Goal: Contribute content

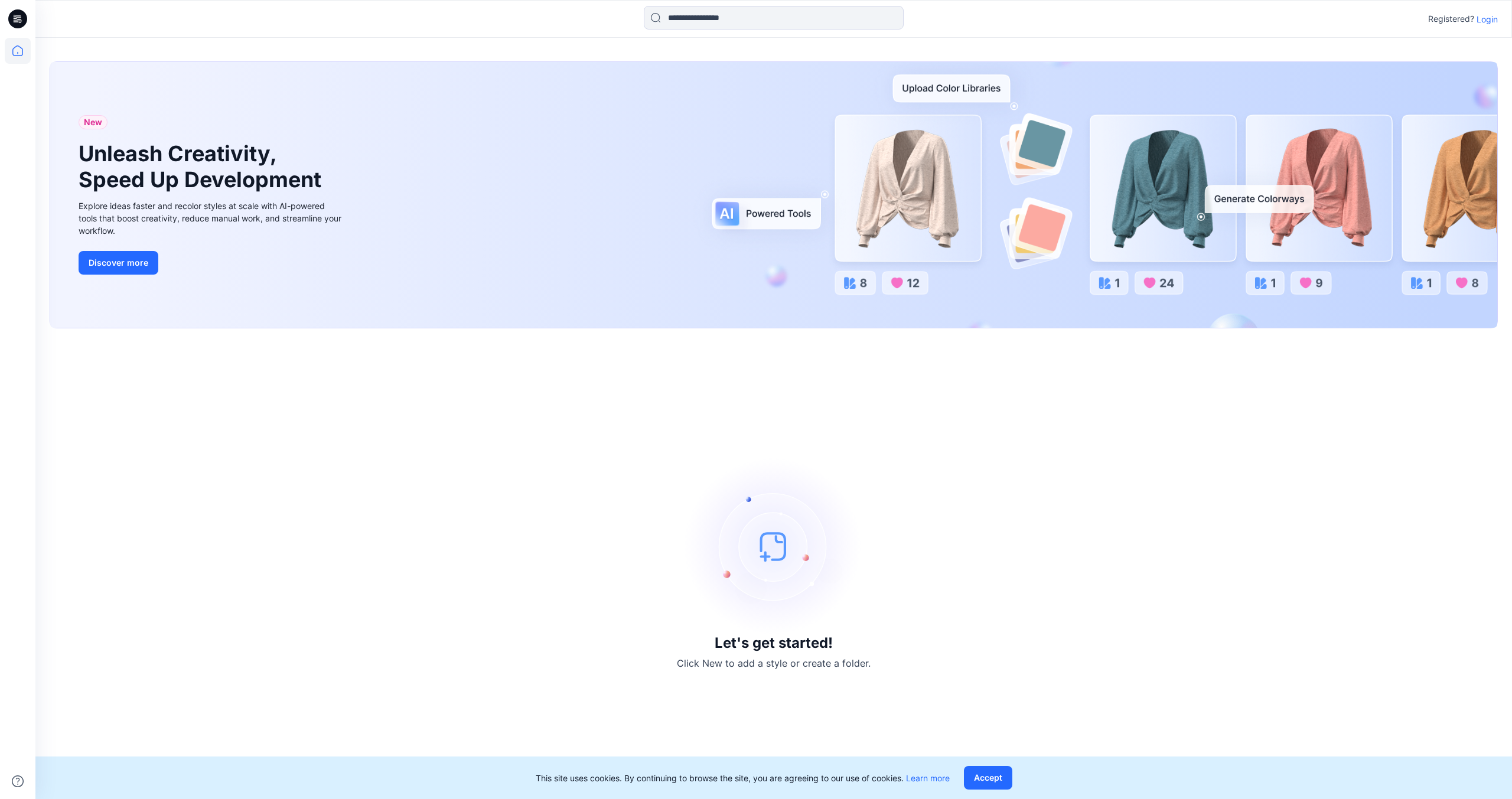
click at [1485, 20] on p "Login" at bounding box center [1488, 20] width 21 height 13
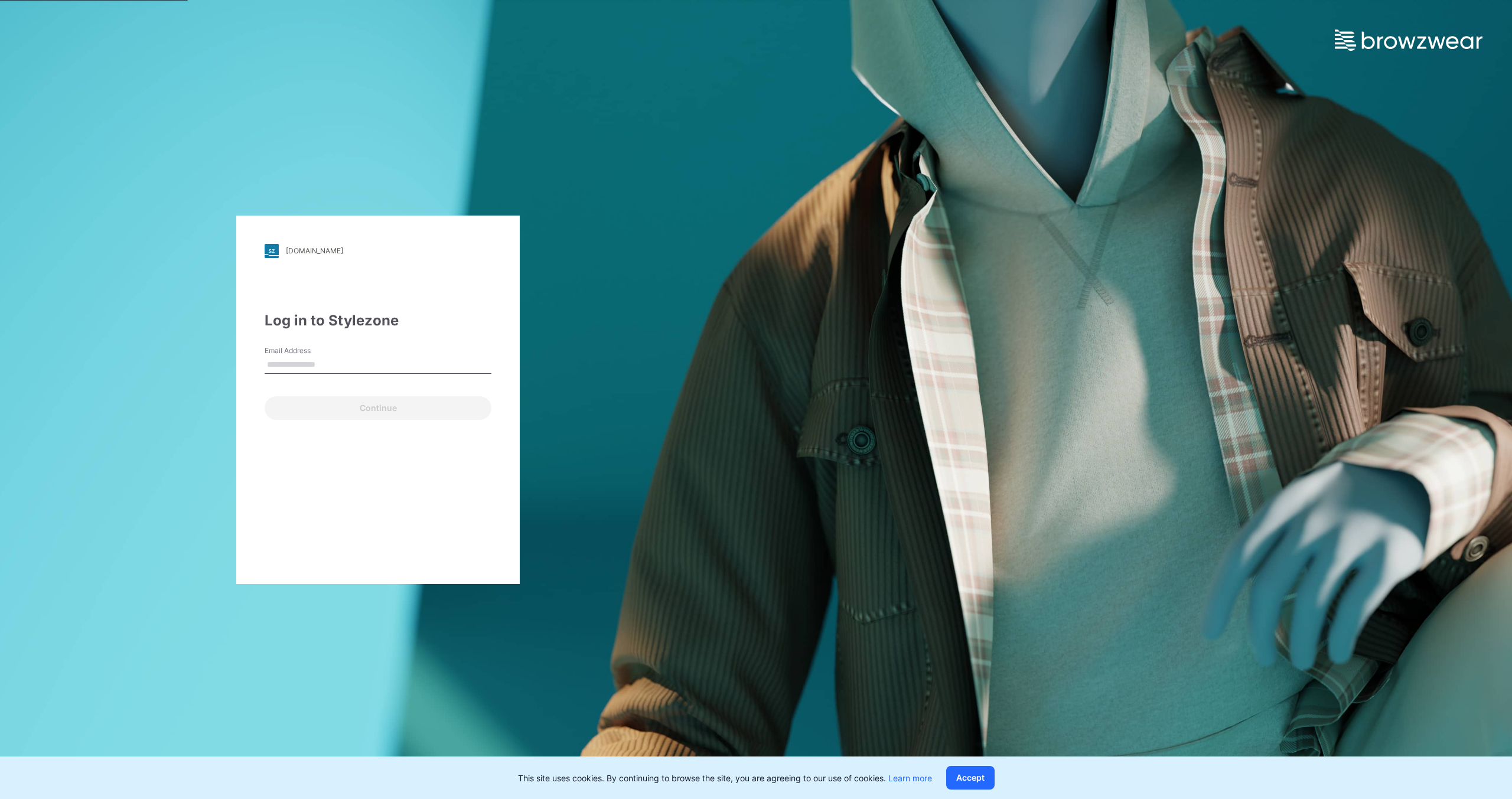
type input "*"
click at [411, 371] on input "*" at bounding box center [378, 365] width 227 height 17
drag, startPoint x: 276, startPoint y: 641, endPoint x: 281, endPoint y: 538, distance: 103.1
click at [275, 642] on div "walmart.stylezone.com Loading... Log in to Stylezone Email Address Email is req…" at bounding box center [378, 400] width 756 height 799
click at [320, 365] on input "Email Address" at bounding box center [378, 365] width 227 height 17
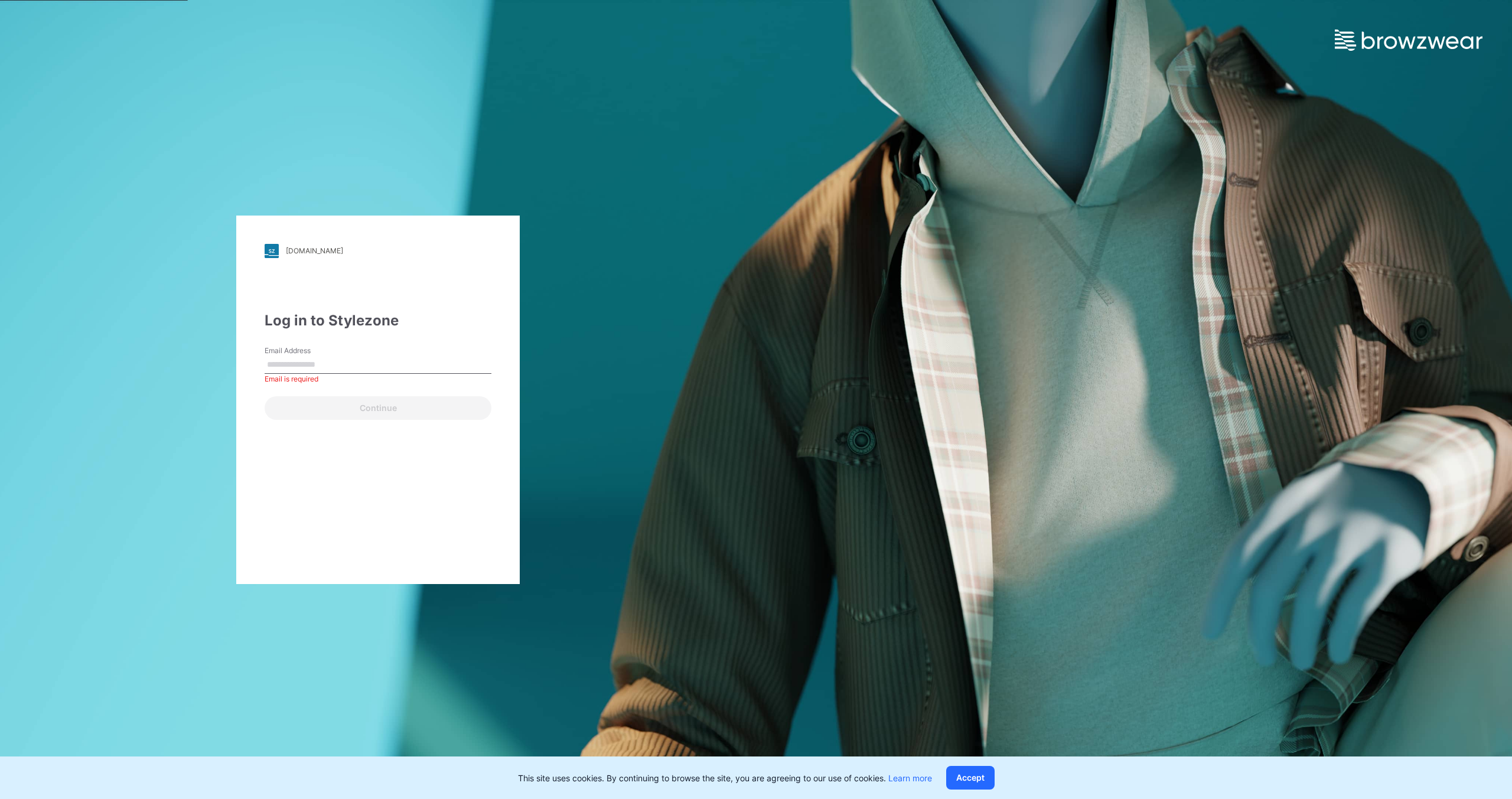
paste input "**********"
type input "**********"
click at [326, 410] on button "Continue" at bounding box center [378, 408] width 227 height 24
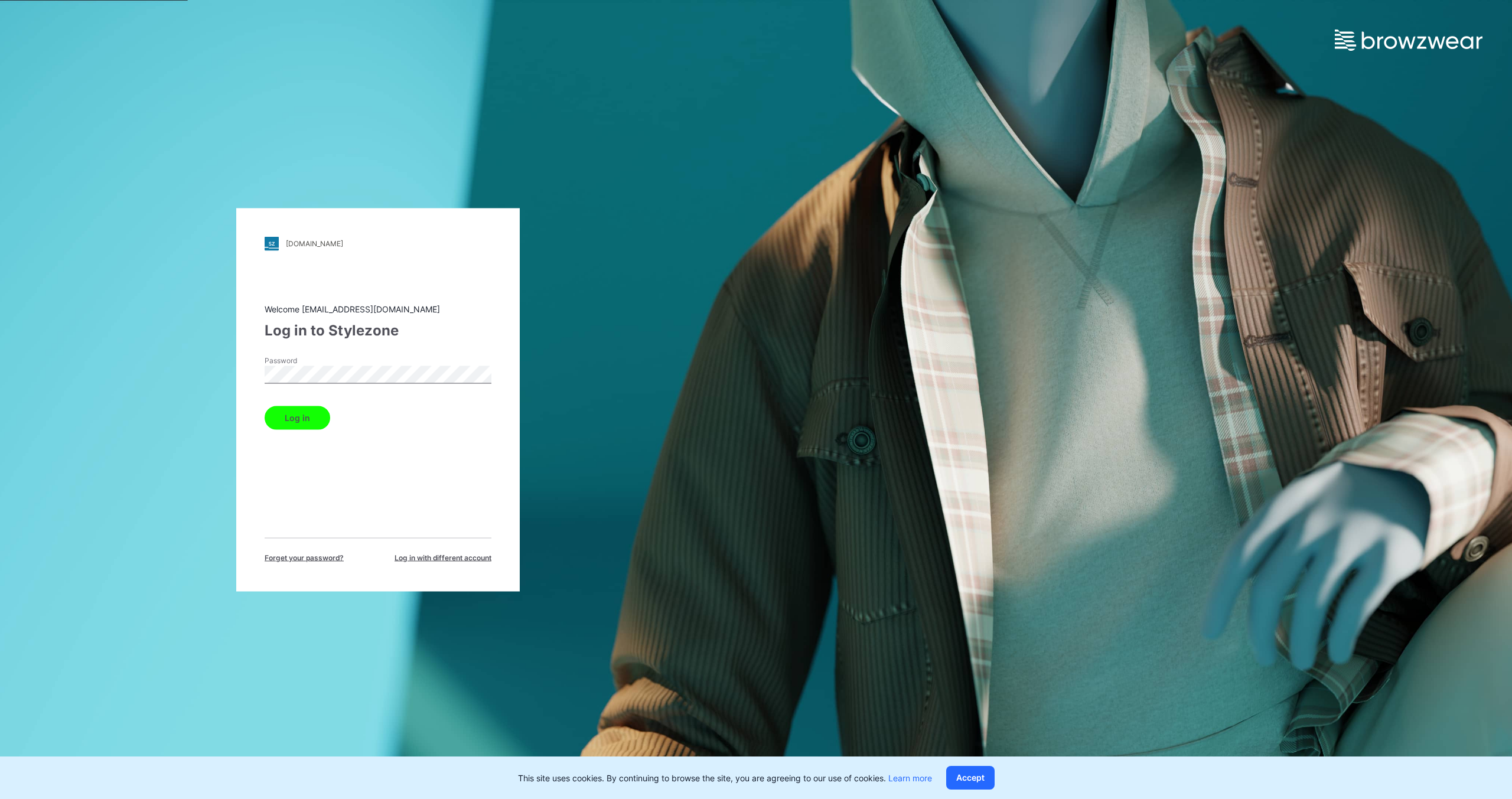
click at [265, 406] on button "Log in" at bounding box center [298, 418] width 66 height 24
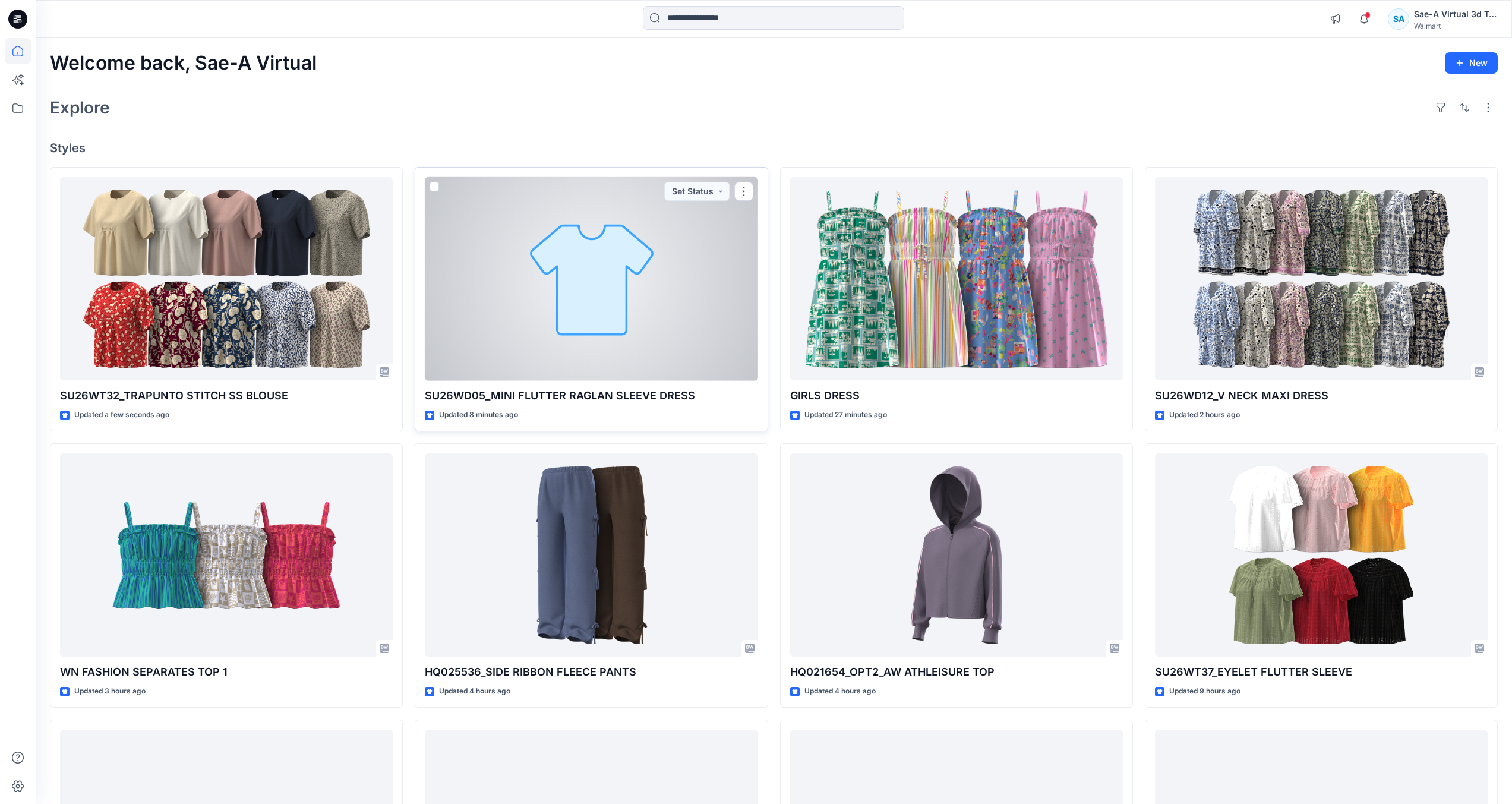
click at [611, 312] on div at bounding box center [590, 279] width 332 height 204
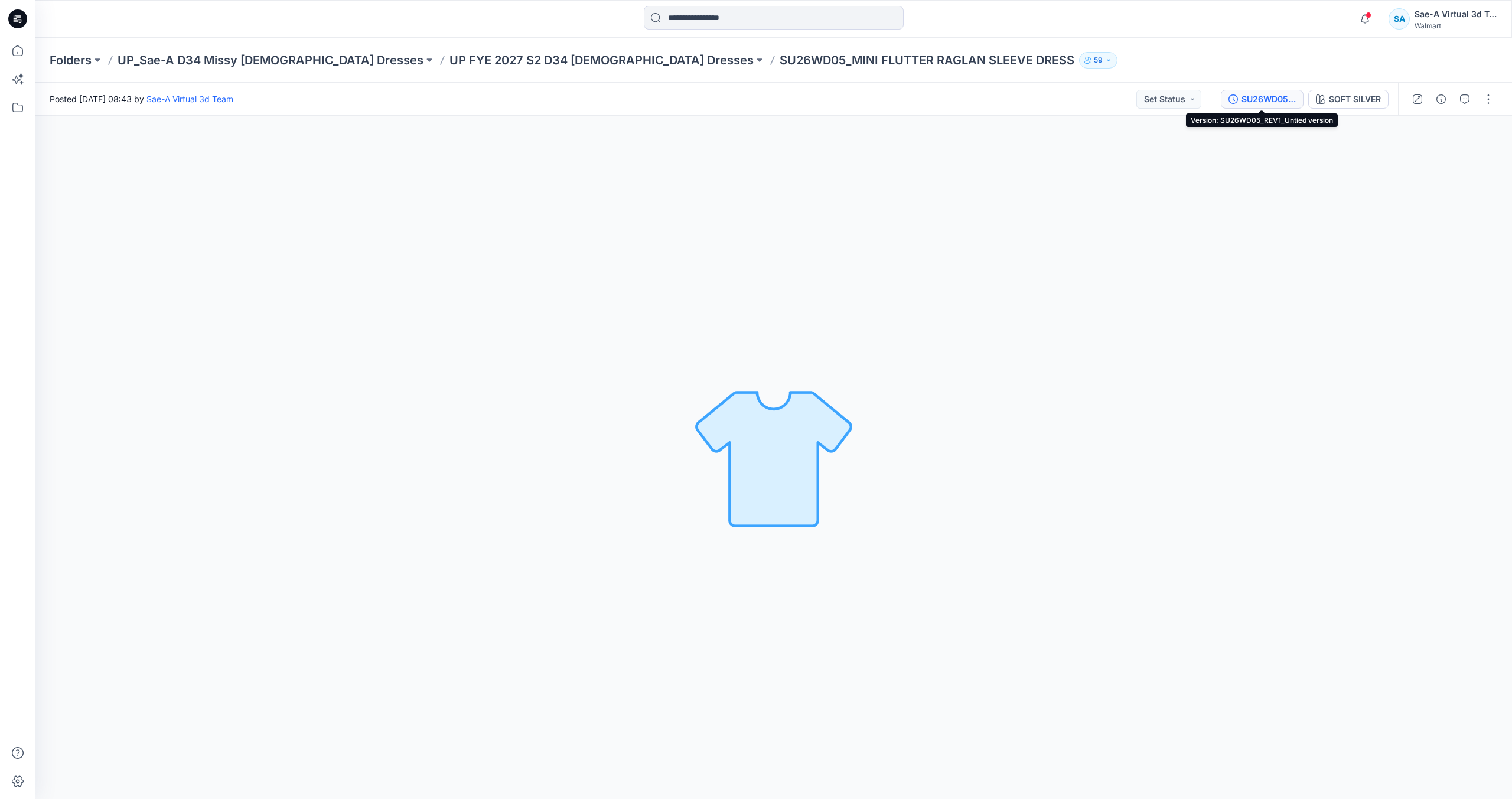
click at [1263, 96] on div "SU26WD05_REV1_Untied version" at bounding box center [1269, 99] width 54 height 13
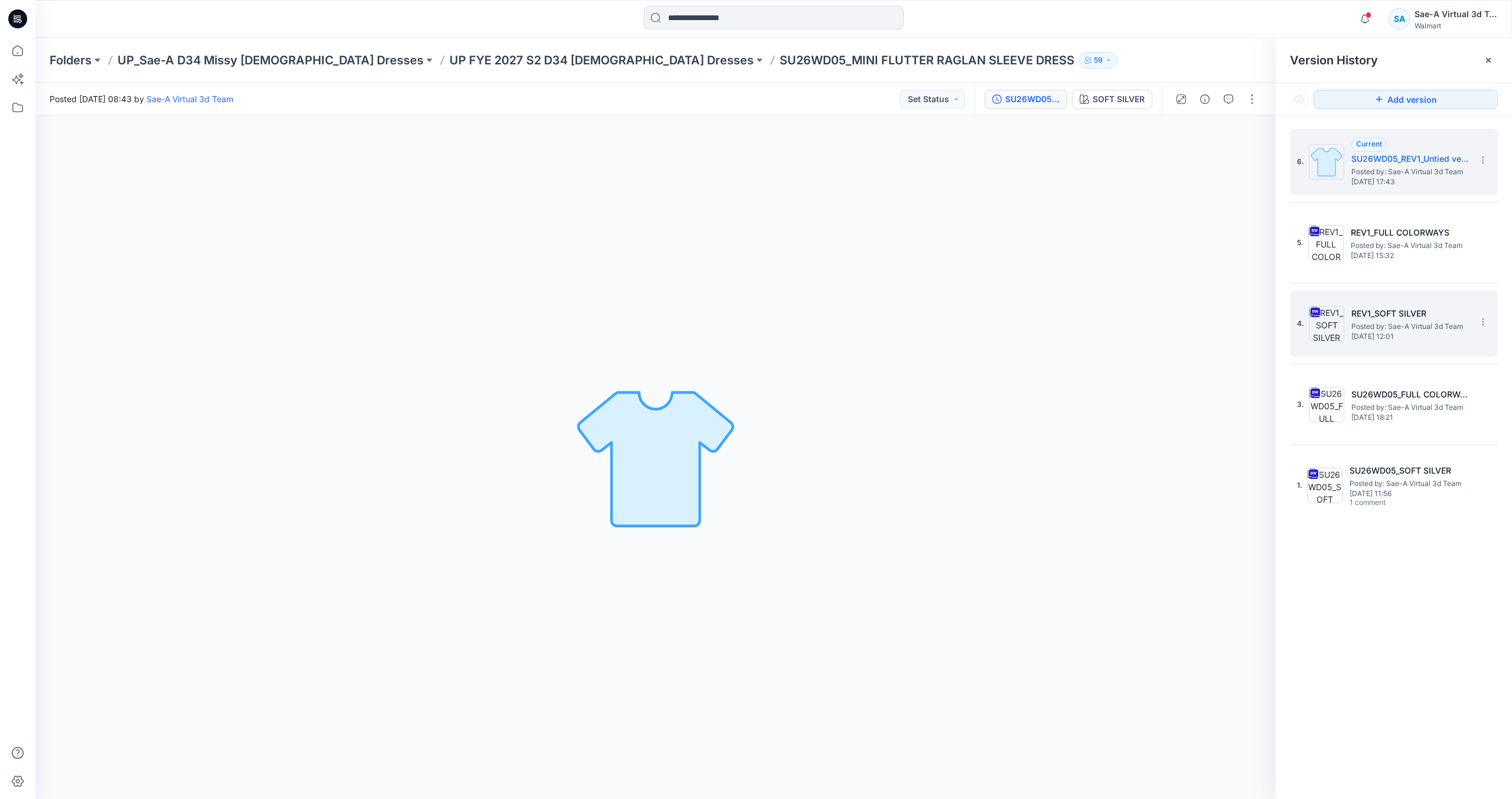
click at [1367, 330] on span "Posted by: Sae-A Virtual 3d Team" at bounding box center [1410, 326] width 118 height 12
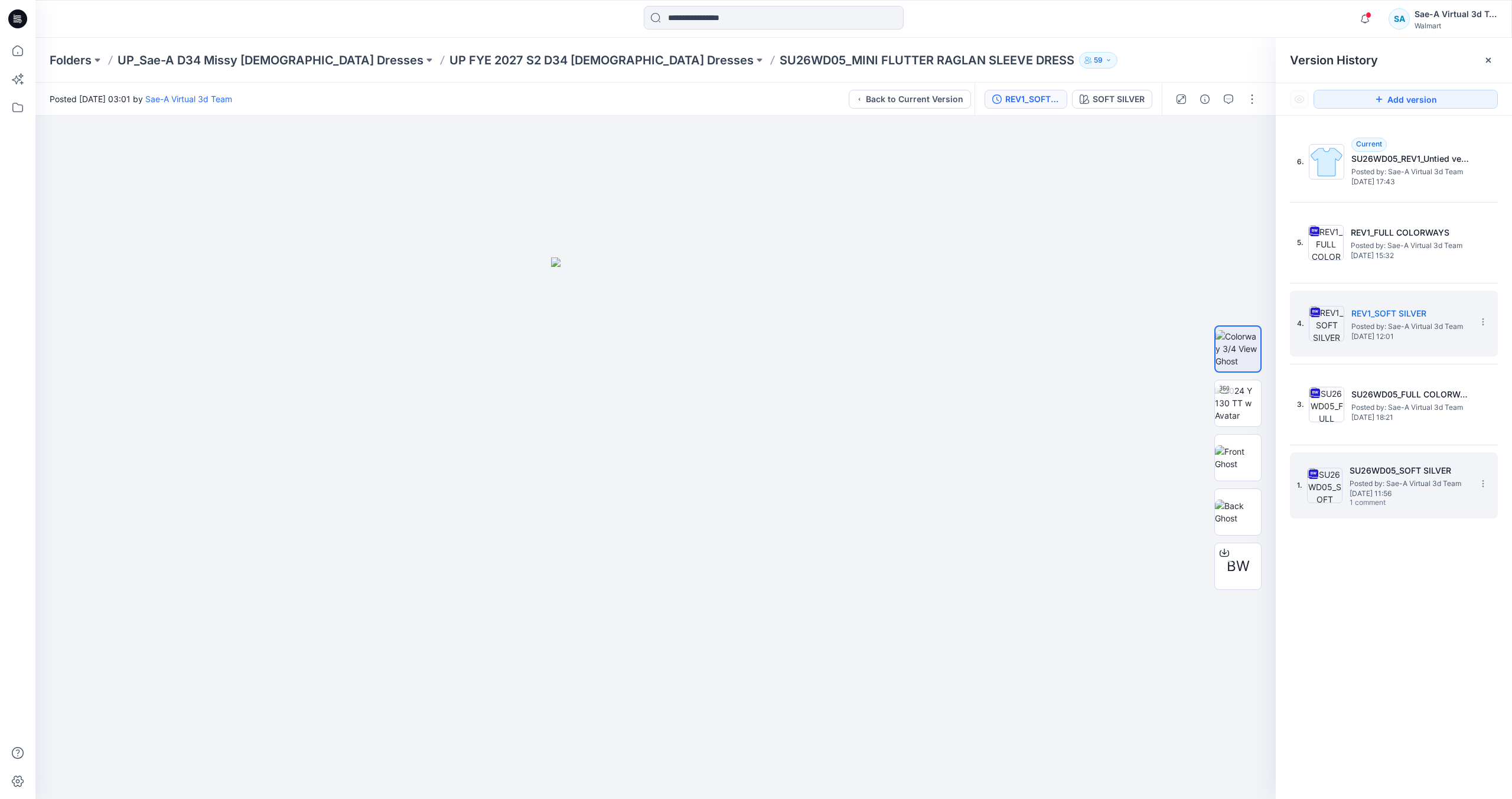
click at [1351, 488] on span "Posted by: Sae-A Virtual 3d Team" at bounding box center [1409, 483] width 118 height 12
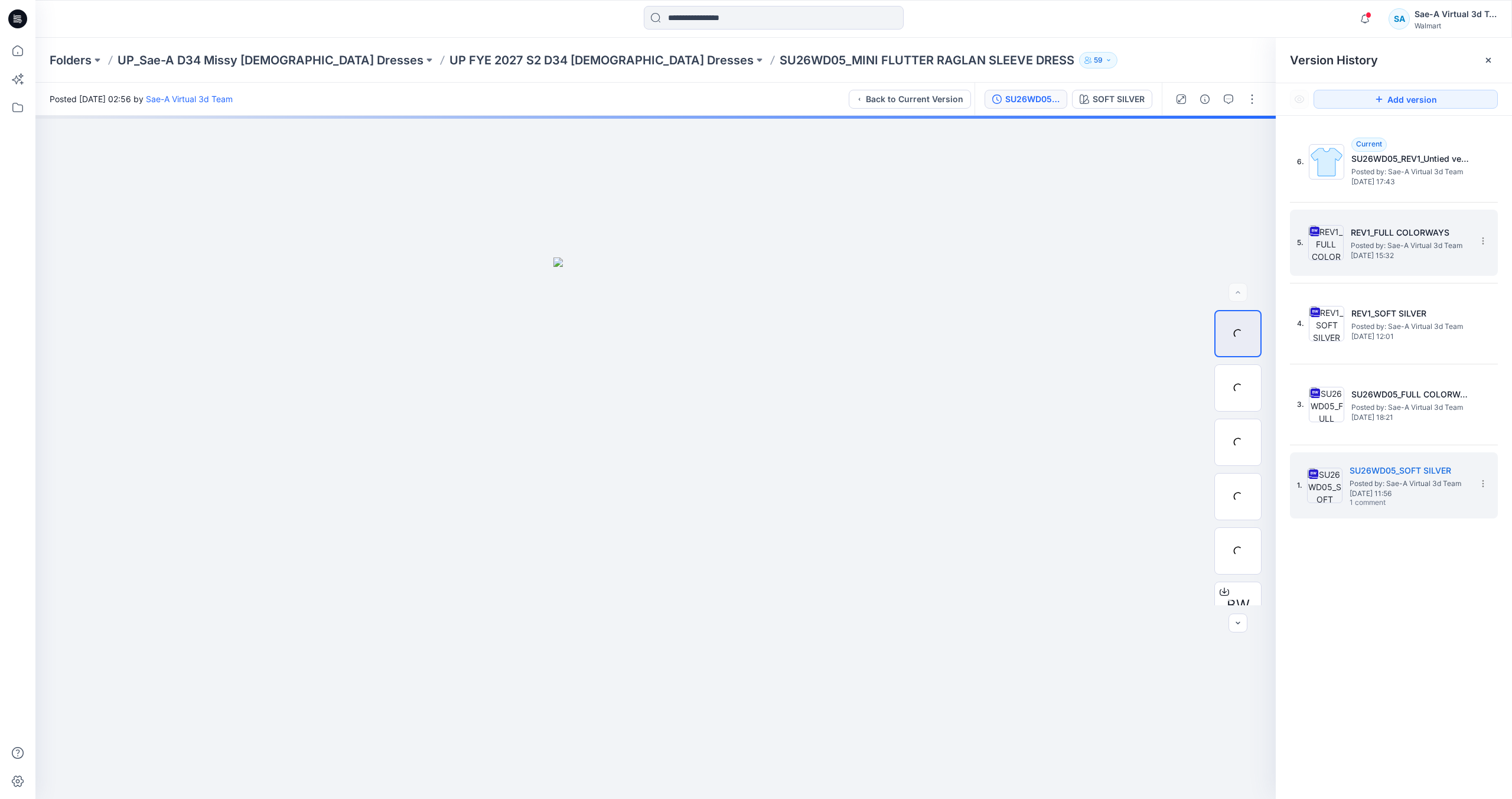
click at [1392, 219] on div "5. REV1_FULL COLORWAYS Posted by: Sae-A Virtual 3d Team August 04, 2025 15:32" at bounding box center [1386, 242] width 177 height 57
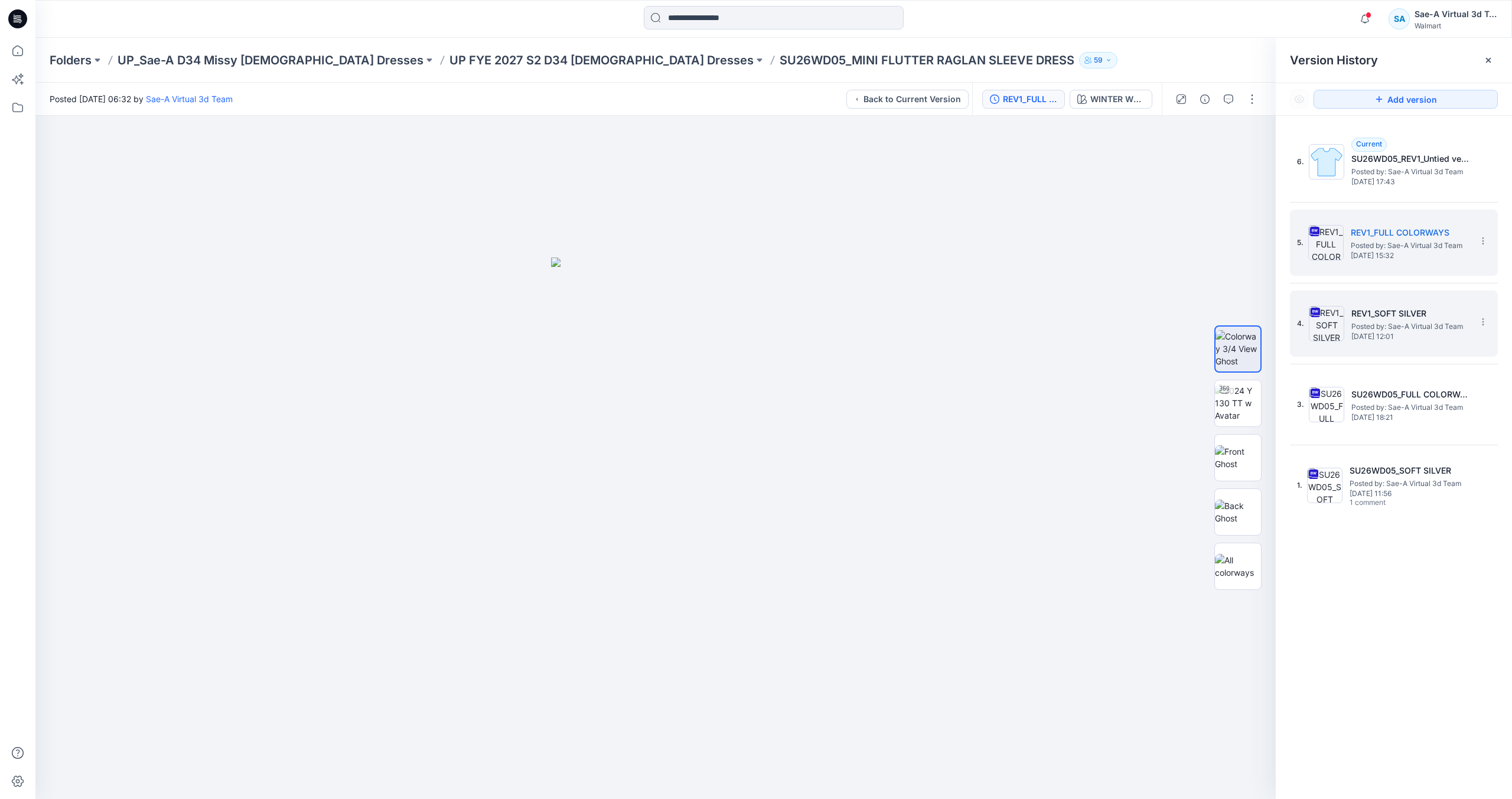
click at [1397, 330] on span "Posted by: Sae-A Virtual 3d Team" at bounding box center [1410, 326] width 118 height 12
click at [1225, 103] on icon "button" at bounding box center [1229, 99] width 10 height 10
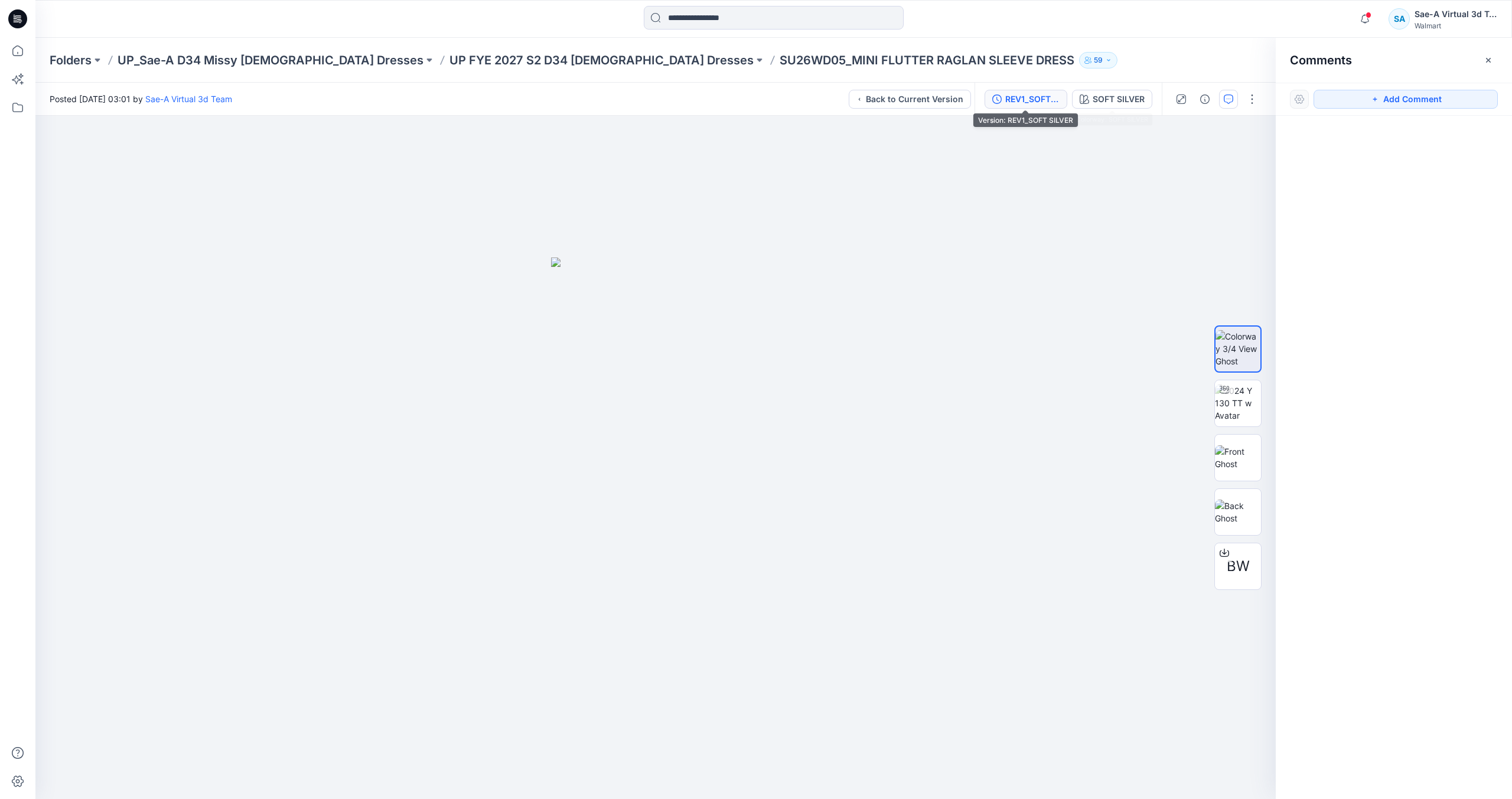
click at [1027, 102] on div "REV1_SOFT SILVER" at bounding box center [1033, 99] width 54 height 13
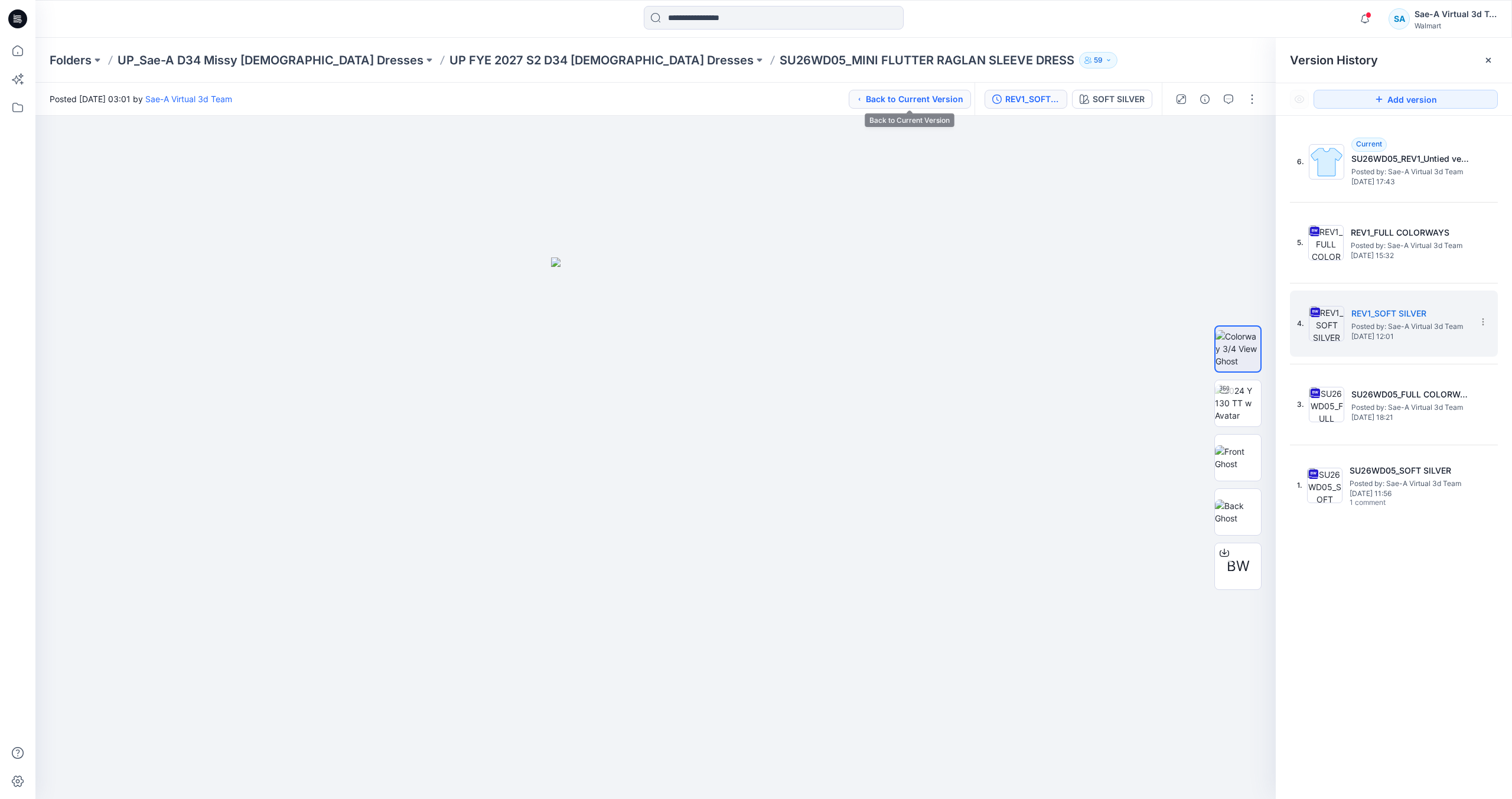
click at [903, 104] on button "Back to Current Version" at bounding box center [910, 99] width 122 height 19
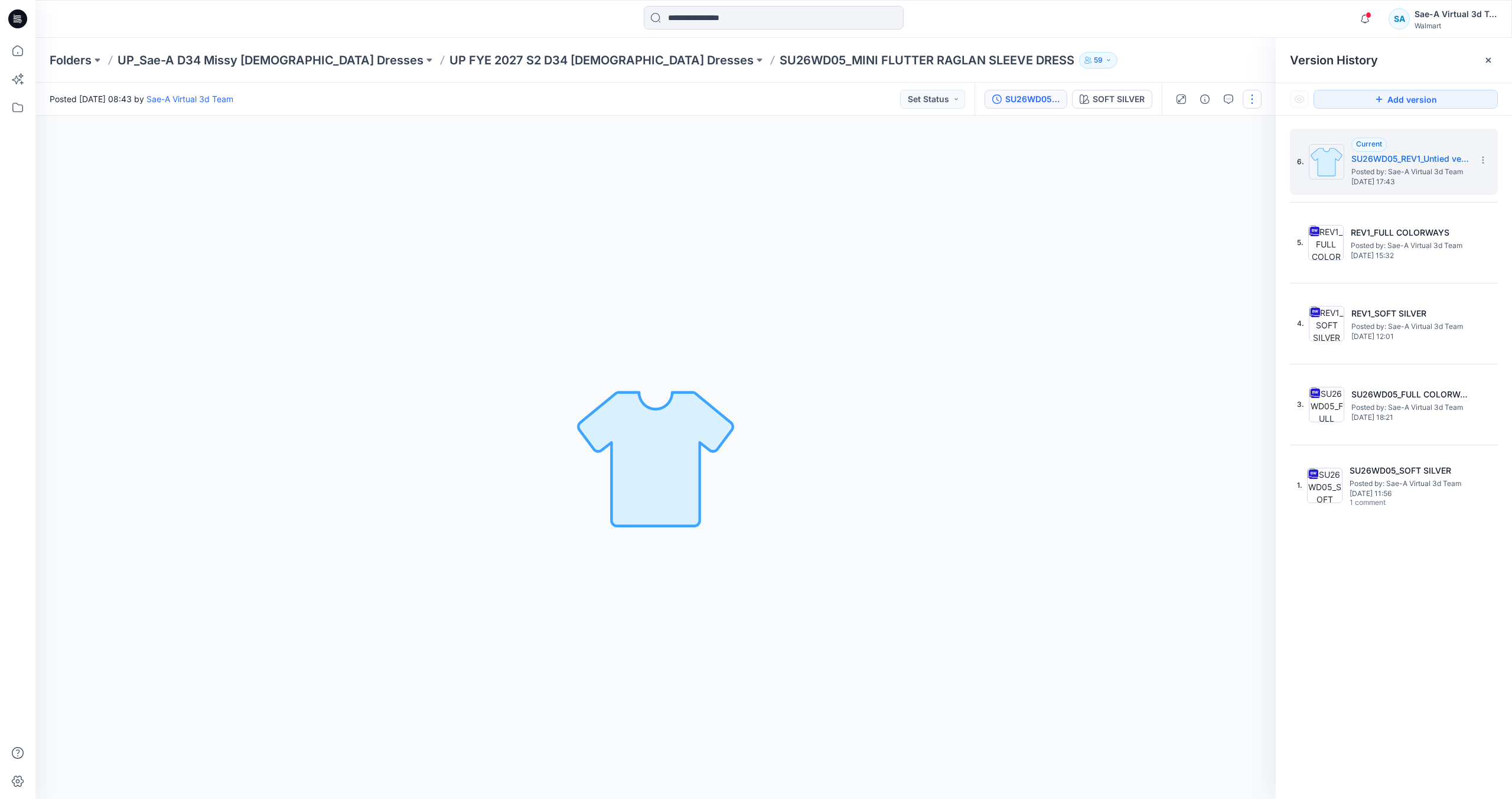
click at [1249, 99] on button "button" at bounding box center [1252, 99] width 19 height 19
click at [1220, 167] on button "Edit" at bounding box center [1203, 159] width 109 height 22
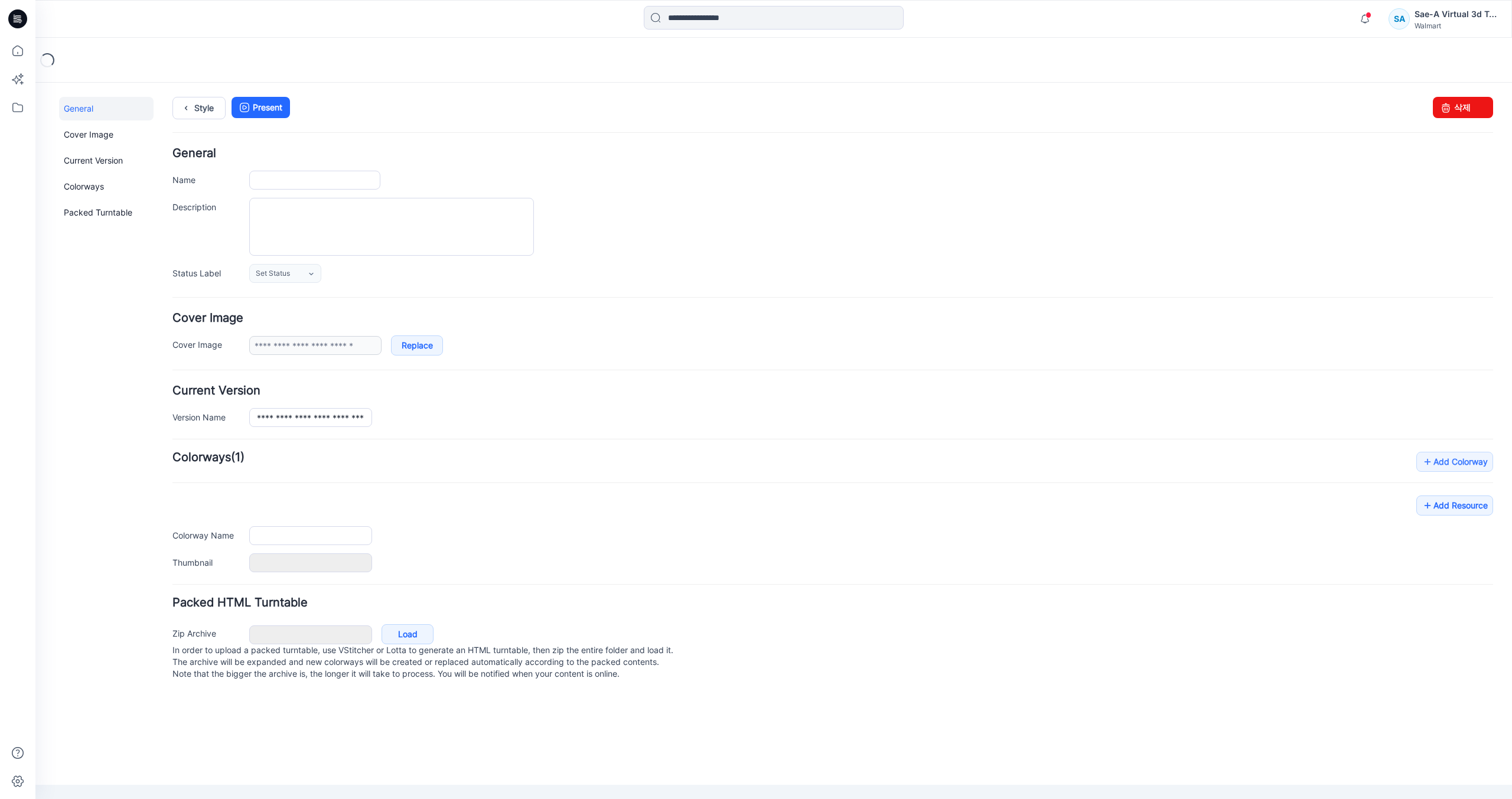
type input "**********"
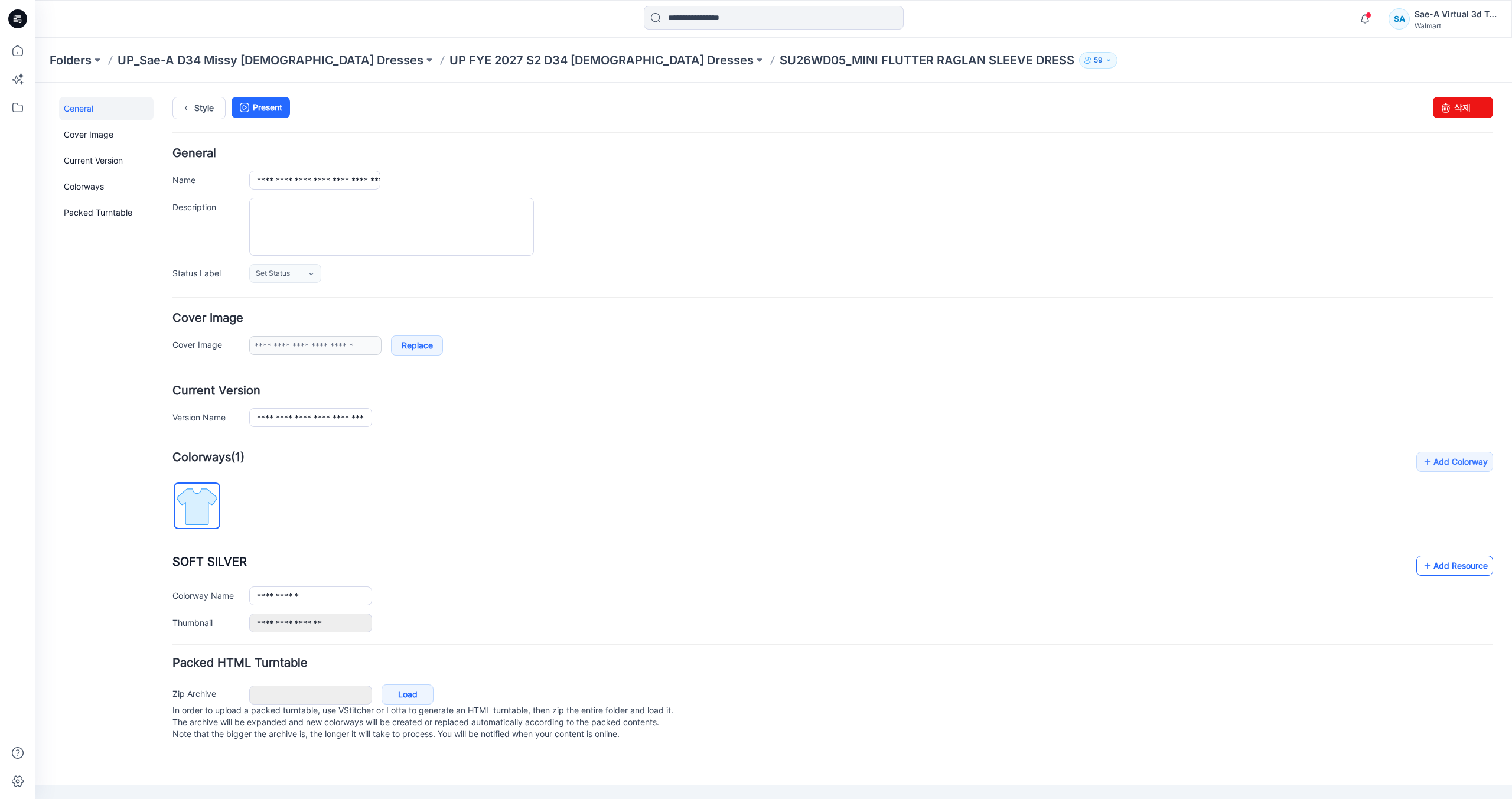
click at [1441, 568] on link "Add Resource" at bounding box center [1455, 566] width 77 height 20
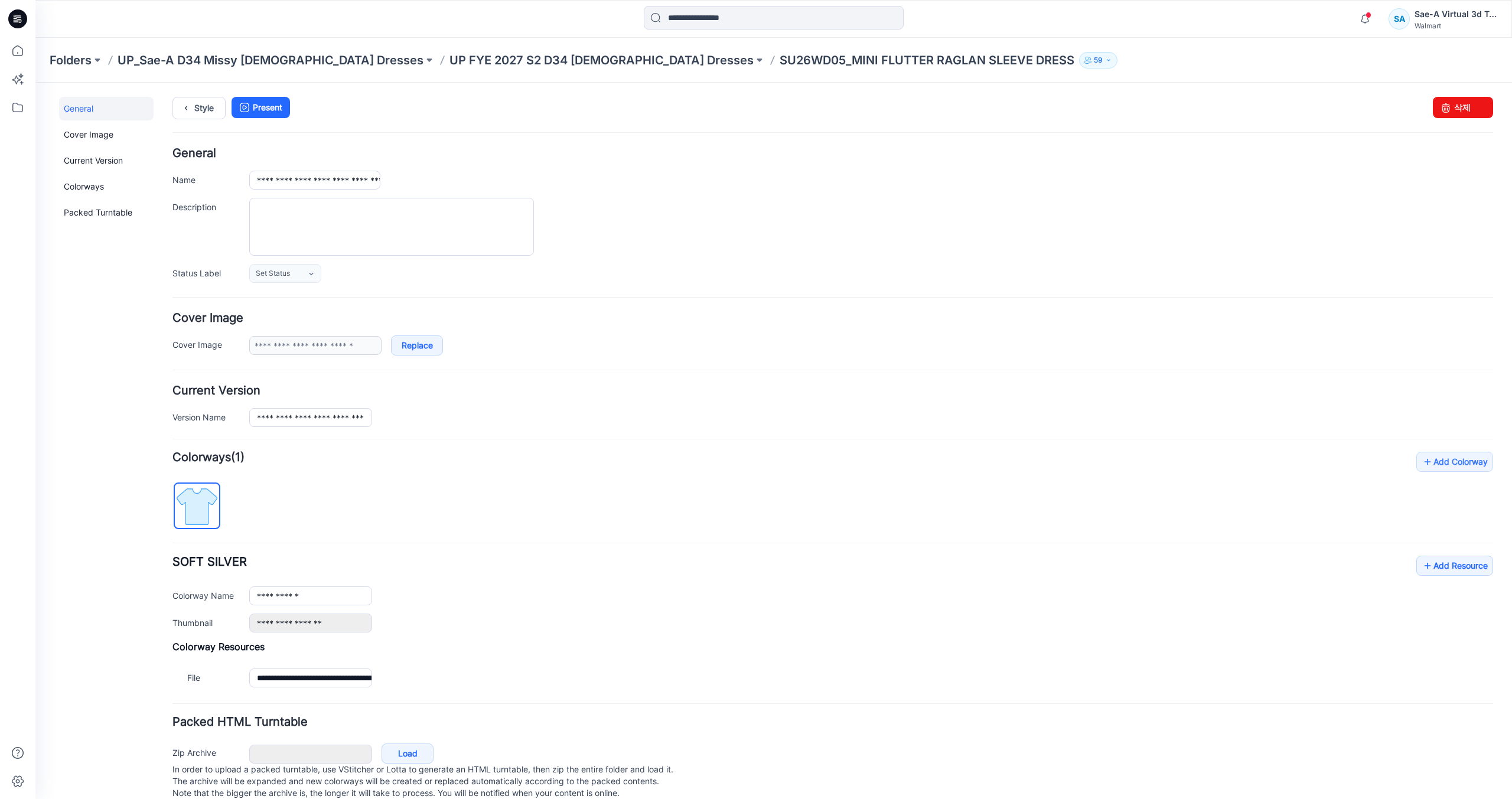
click at [1189, 543] on hr at bounding box center [833, 543] width 1321 height 1
click at [25, 20] on icon at bounding box center [17, 19] width 19 height 19
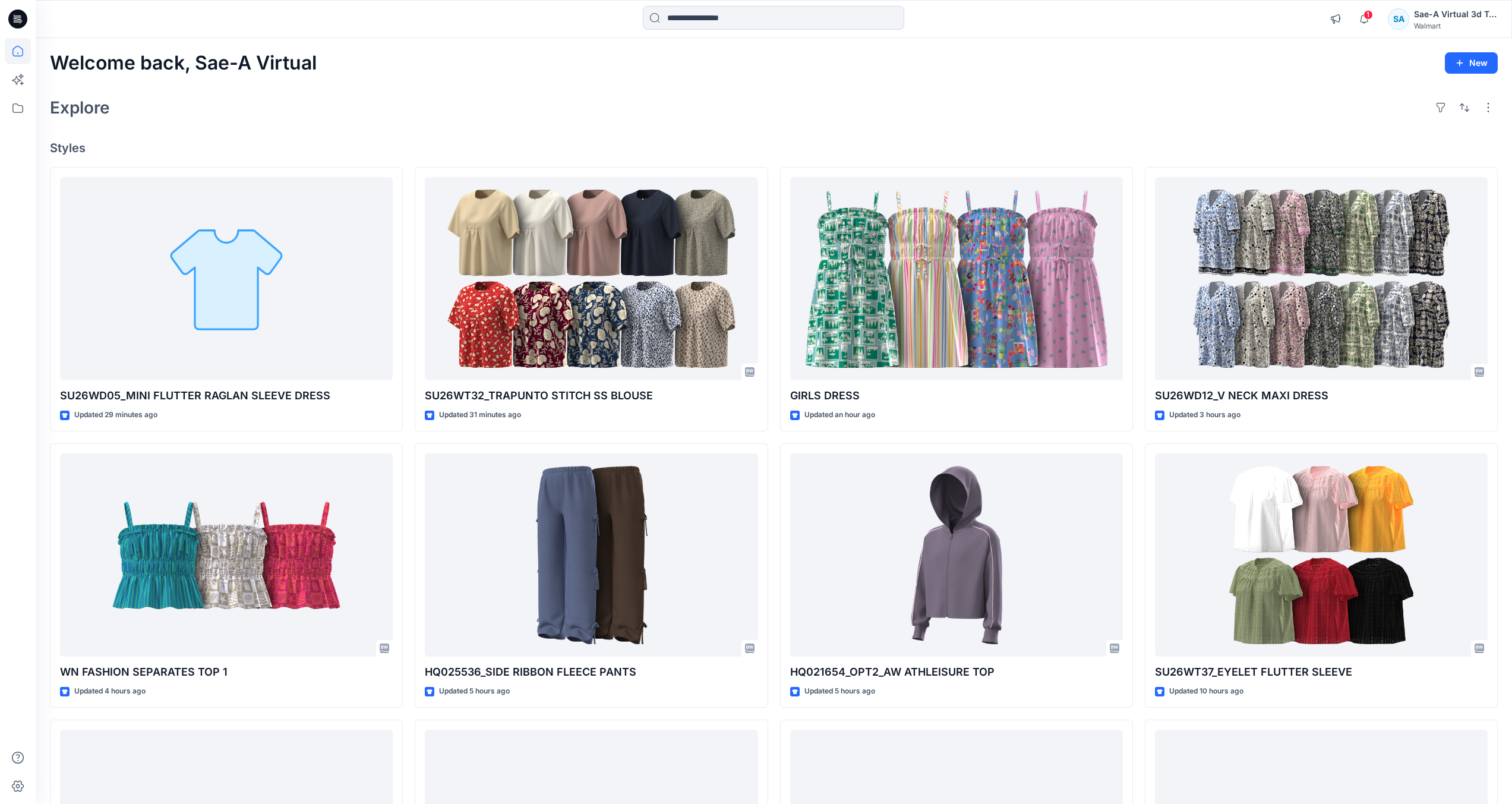
drag, startPoint x: 1262, startPoint y: 23, endPoint x: 1277, endPoint y: 1, distance: 26.6
click at [1266, 18] on div "1 Notifications Your style GIRLS DRESS has been updated with GIRLS DRESS_REV_FU…" at bounding box center [774, 18] width 1475 height 26
